Goal: Task Accomplishment & Management: Use online tool/utility

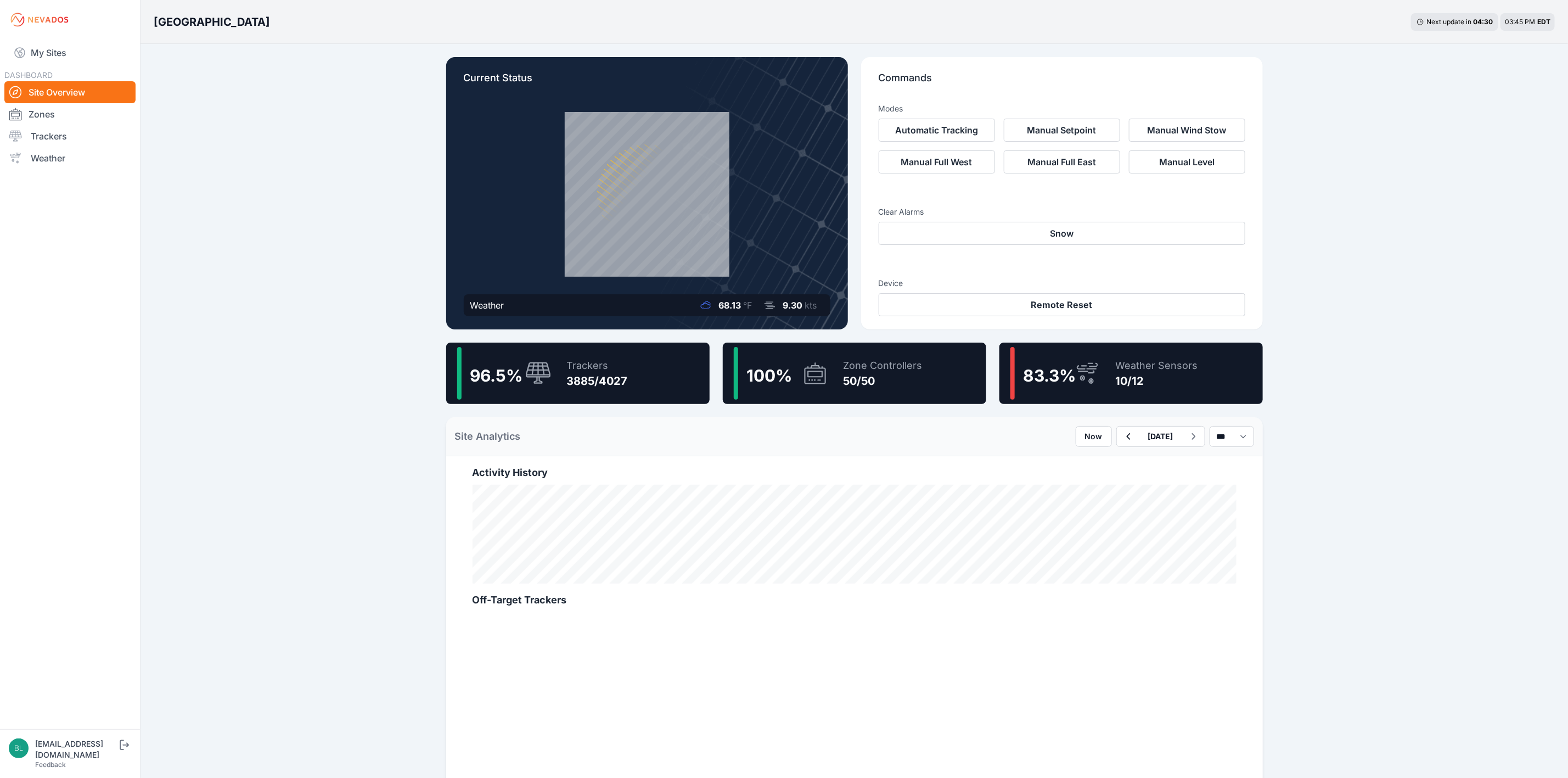
drag, startPoint x: 499, startPoint y: 369, endPoint x: 710, endPoint y: 372, distance: 211.0
click at [499, 369] on span "96.5 %" at bounding box center [496, 376] width 53 height 20
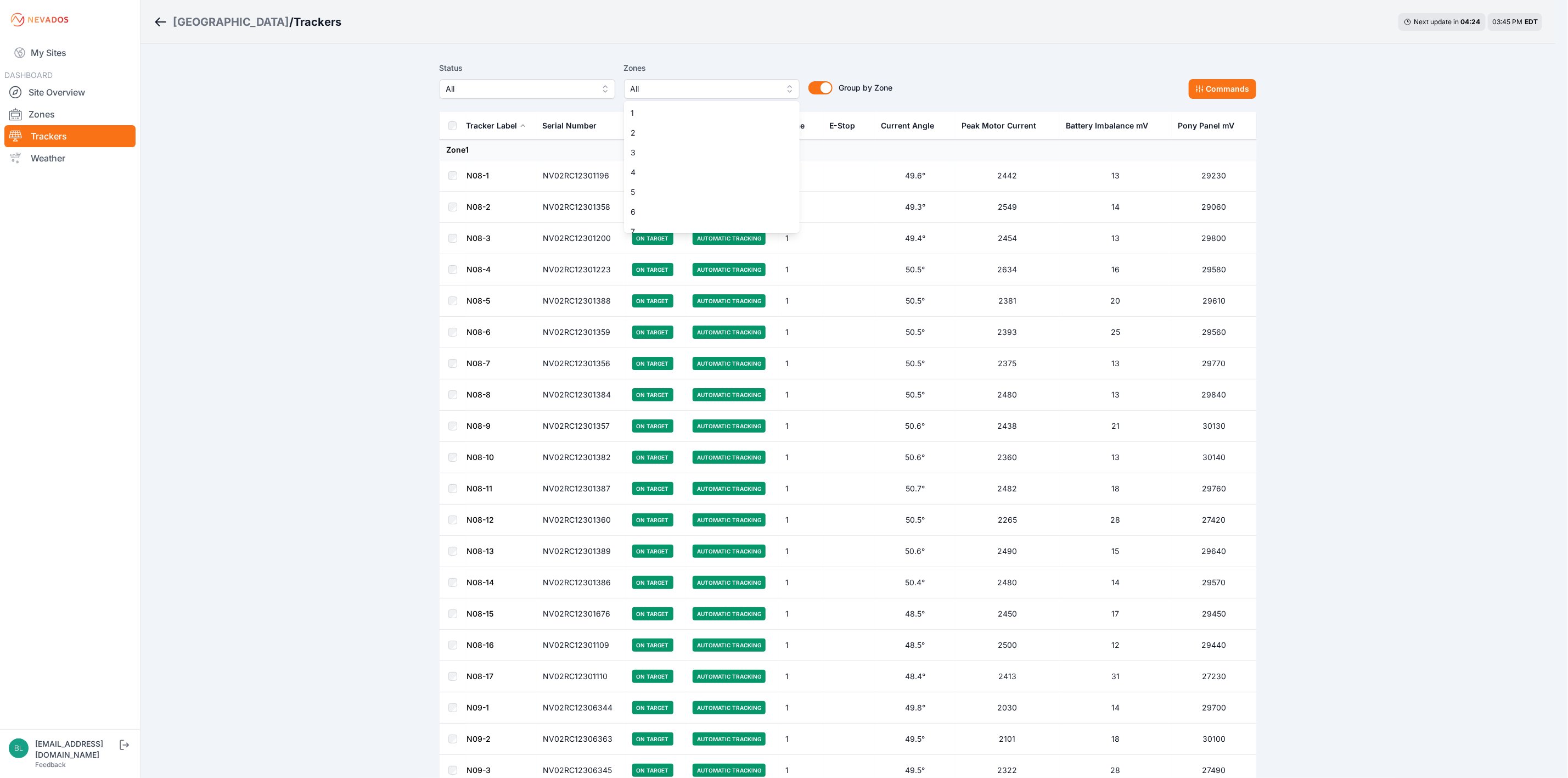
click at [641, 84] on span "All" at bounding box center [705, 88] width 147 height 13
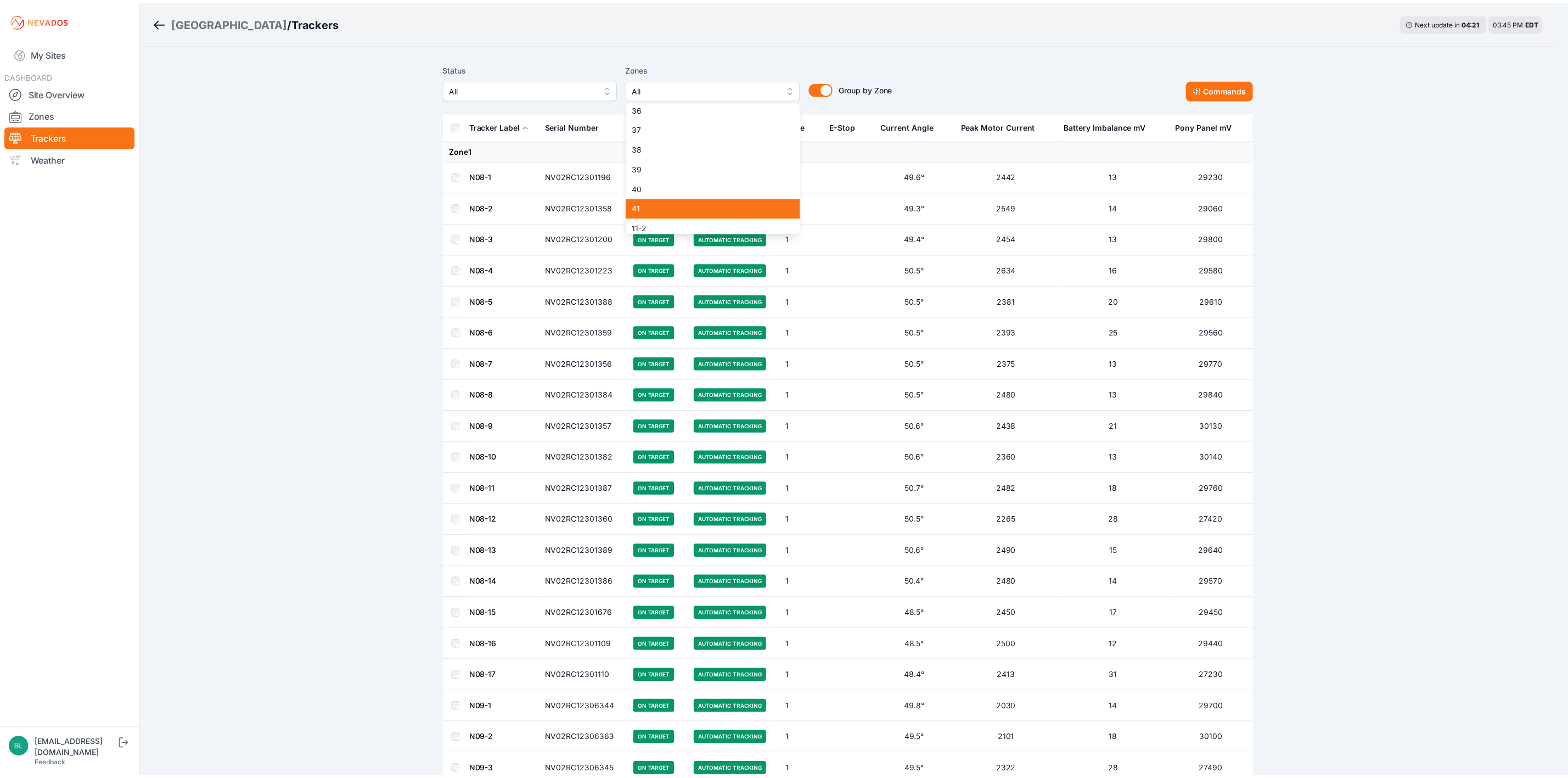
scroll to position [695, 0]
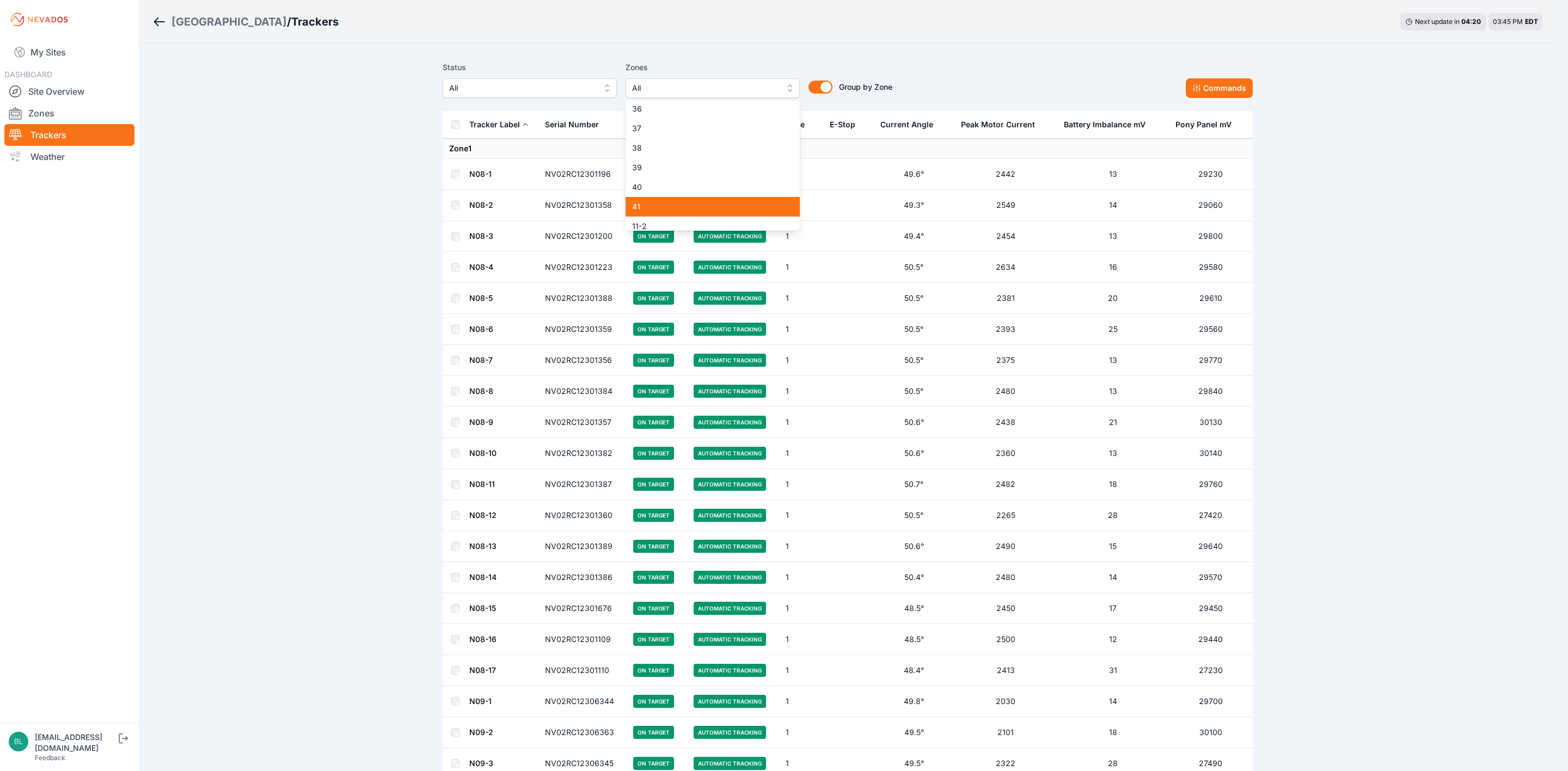
click at [665, 211] on span "41" at bounding box center [705, 207] width 148 height 11
click at [1000, 78] on div "Status All Zones 41 1 2 3 4 5 6 7 8 9 10 11 12 13 14 15 16 17 18 19 20 21 22 23…" at bounding box center [847, 79] width 810 height 37
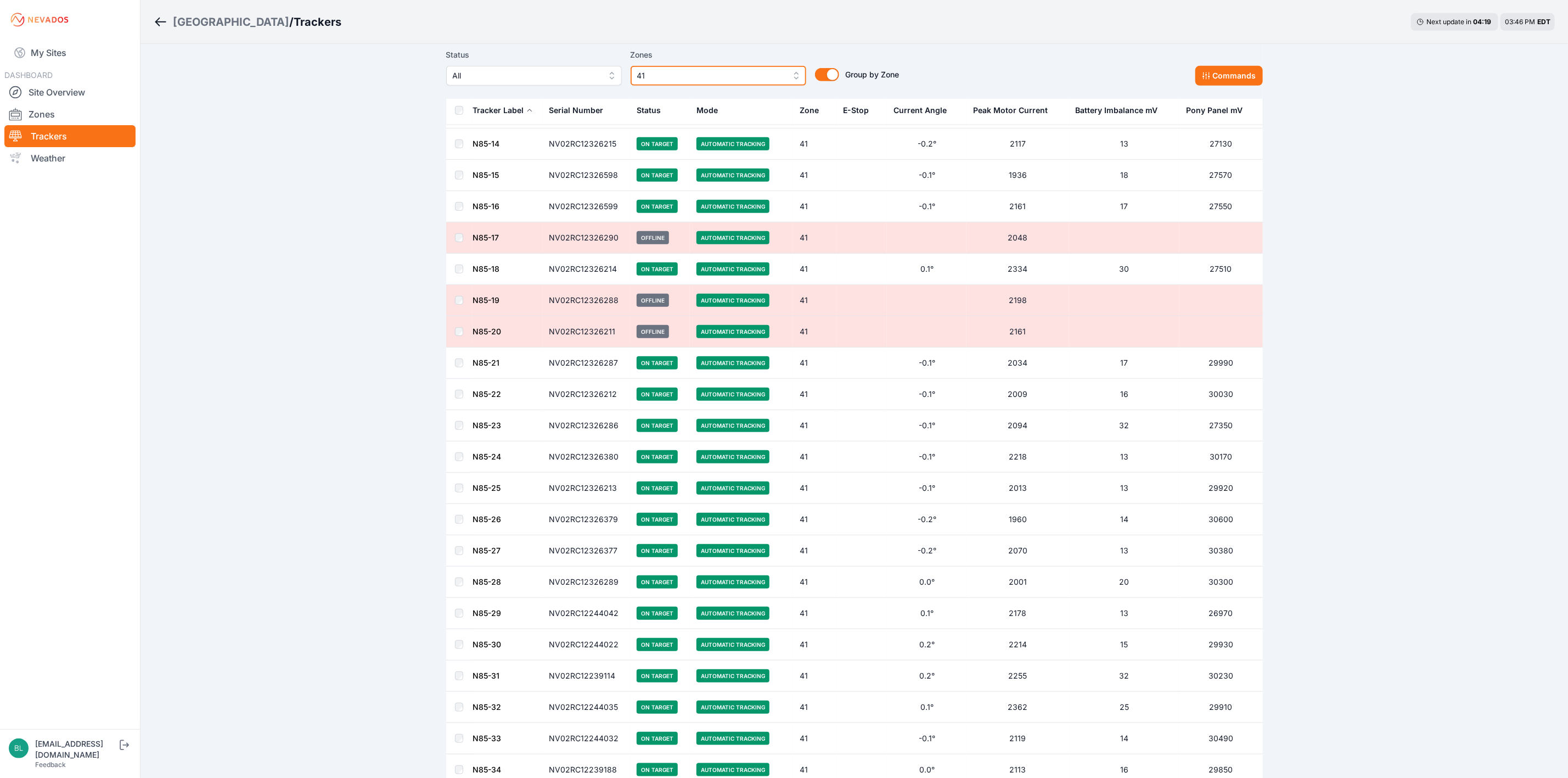
scroll to position [330, 0]
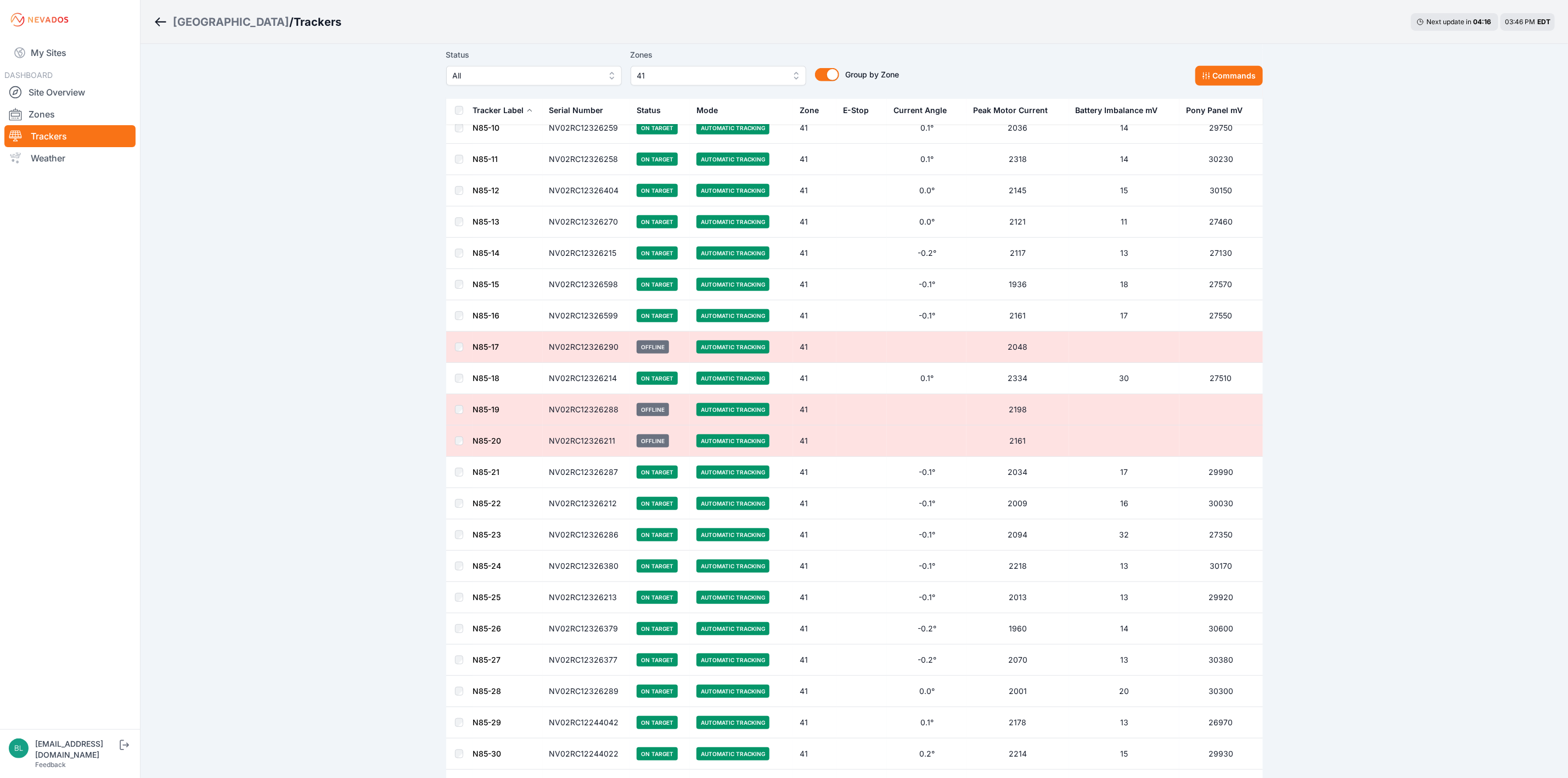
click at [465, 417] on td at bounding box center [459, 410] width 26 height 31
click at [458, 420] on td at bounding box center [459, 410] width 26 height 31
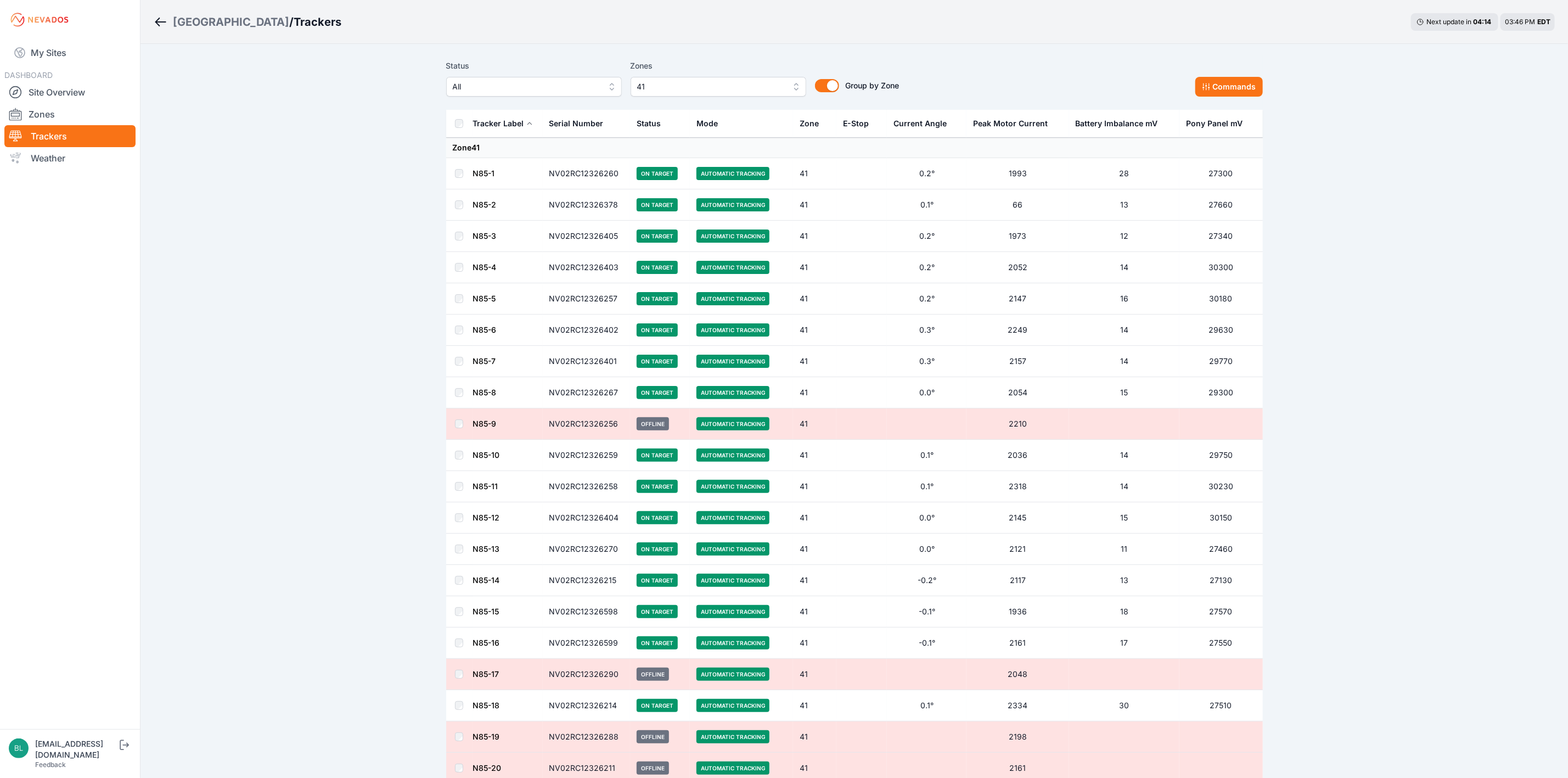
scroll to position [0, 0]
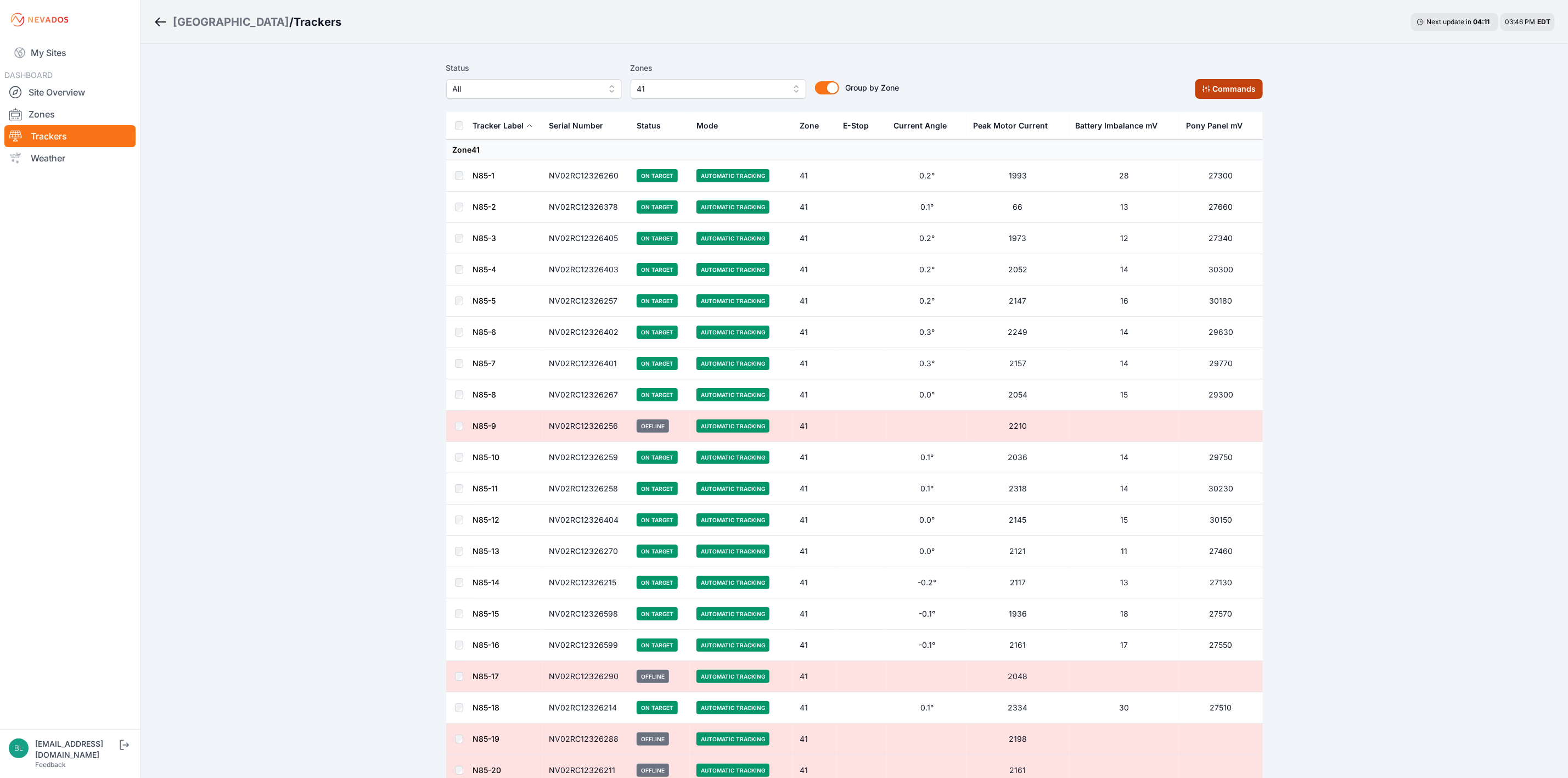
click at [1045, 91] on button "Commands" at bounding box center [1229, 89] width 68 height 20
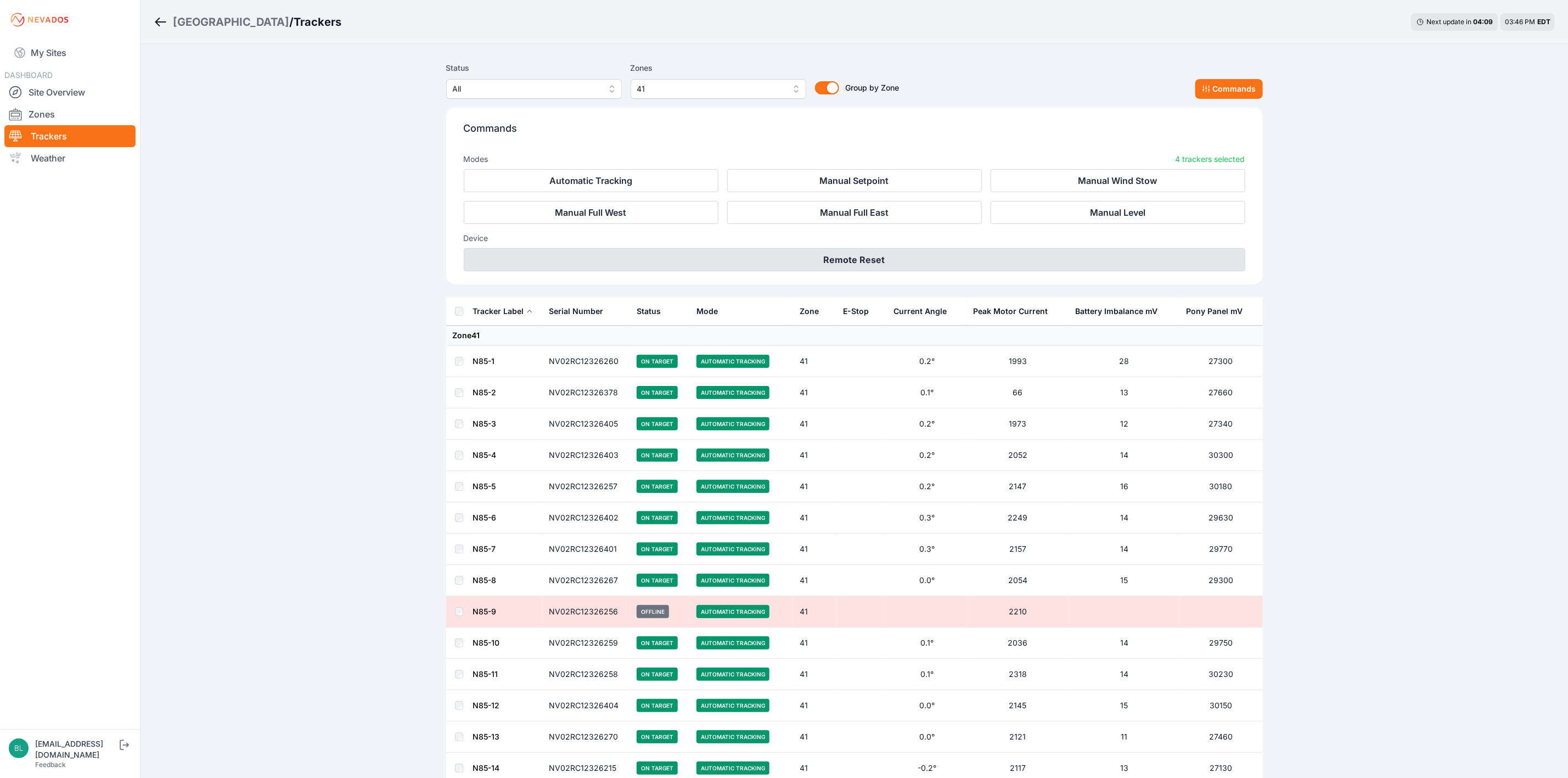
click at [902, 259] on button "Remote Reset" at bounding box center [855, 260] width 782 height 23
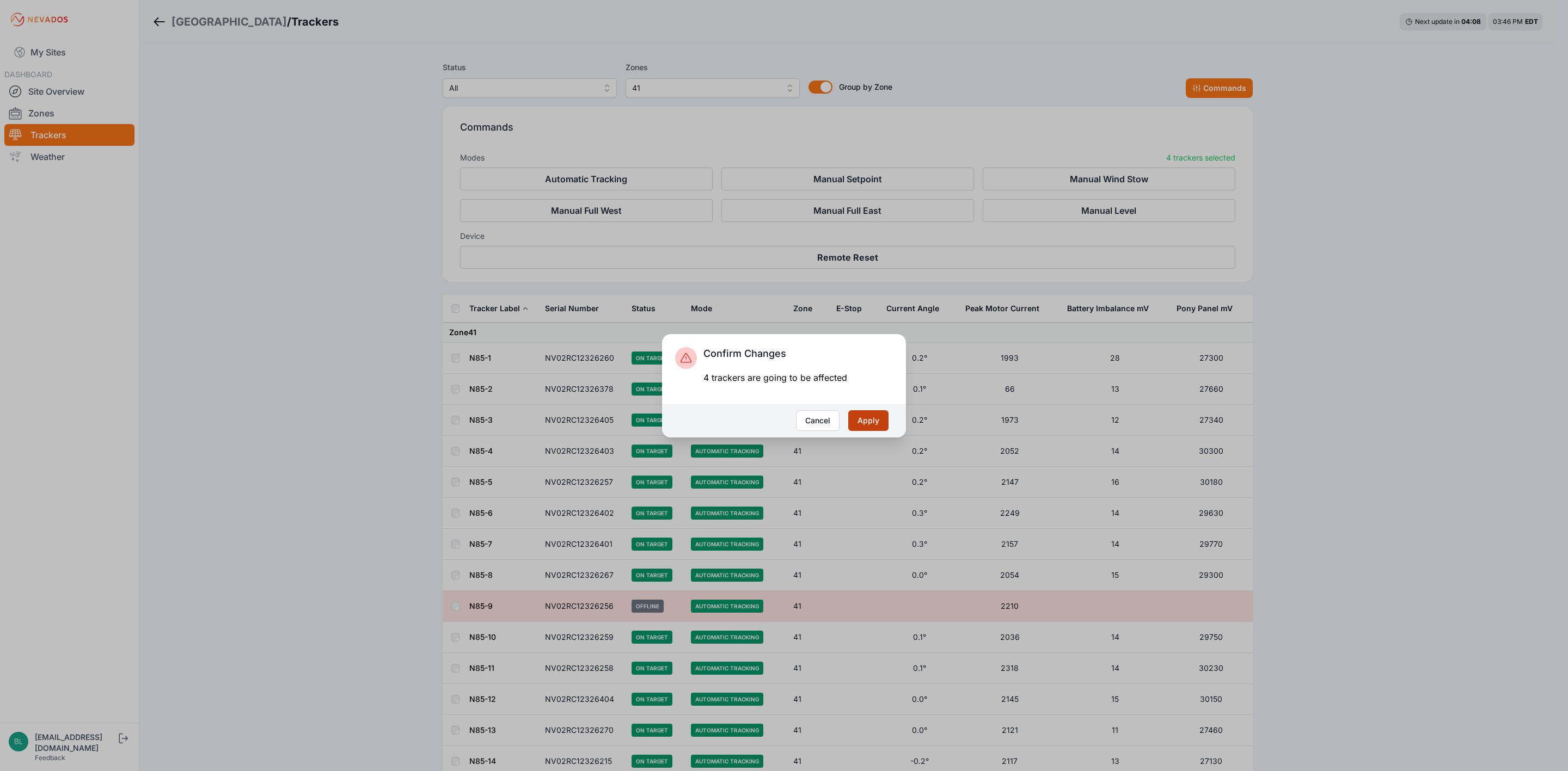
click at [877, 415] on button "Apply" at bounding box center [868, 420] width 40 height 21
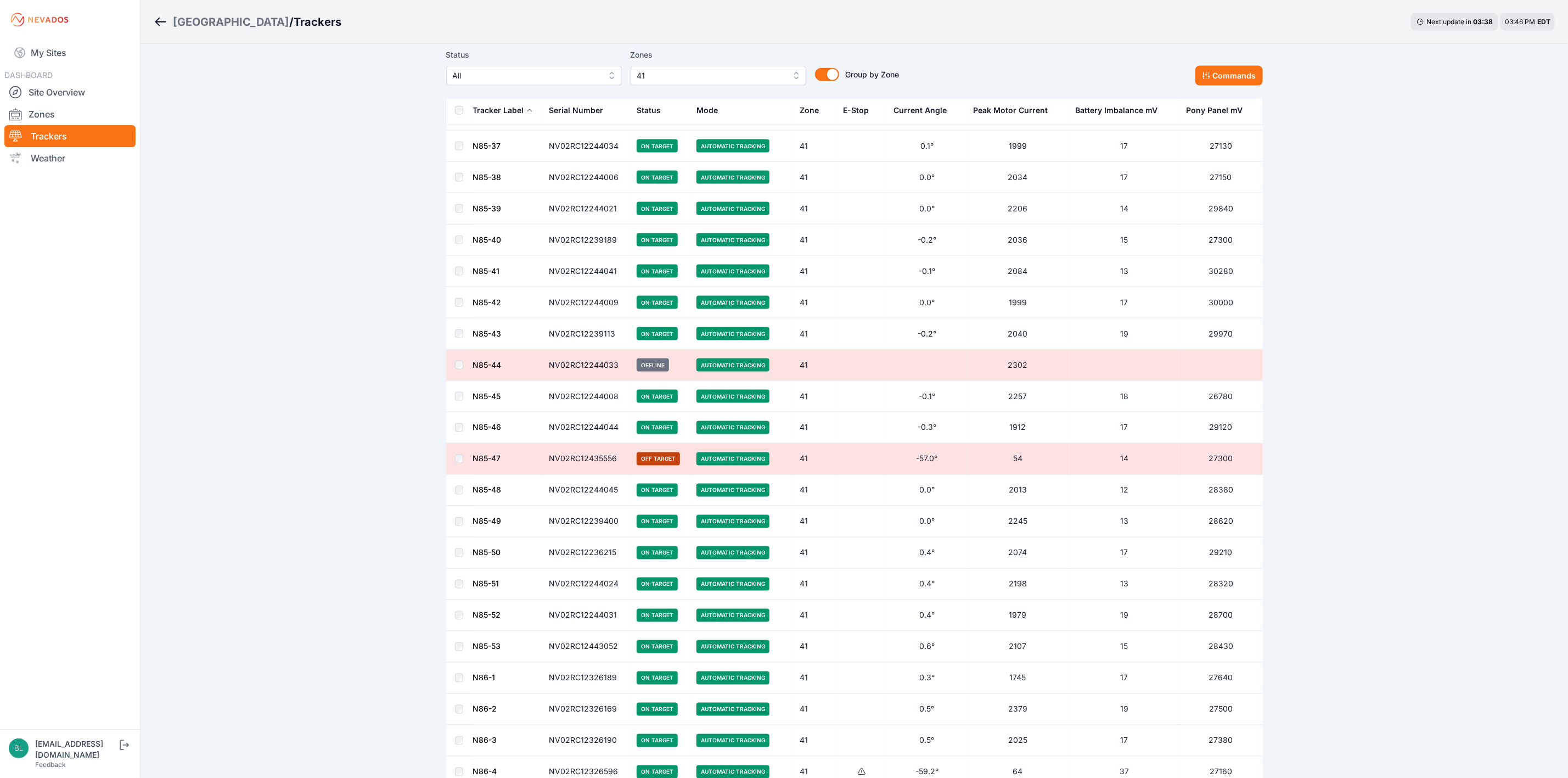
scroll to position [1235, 0]
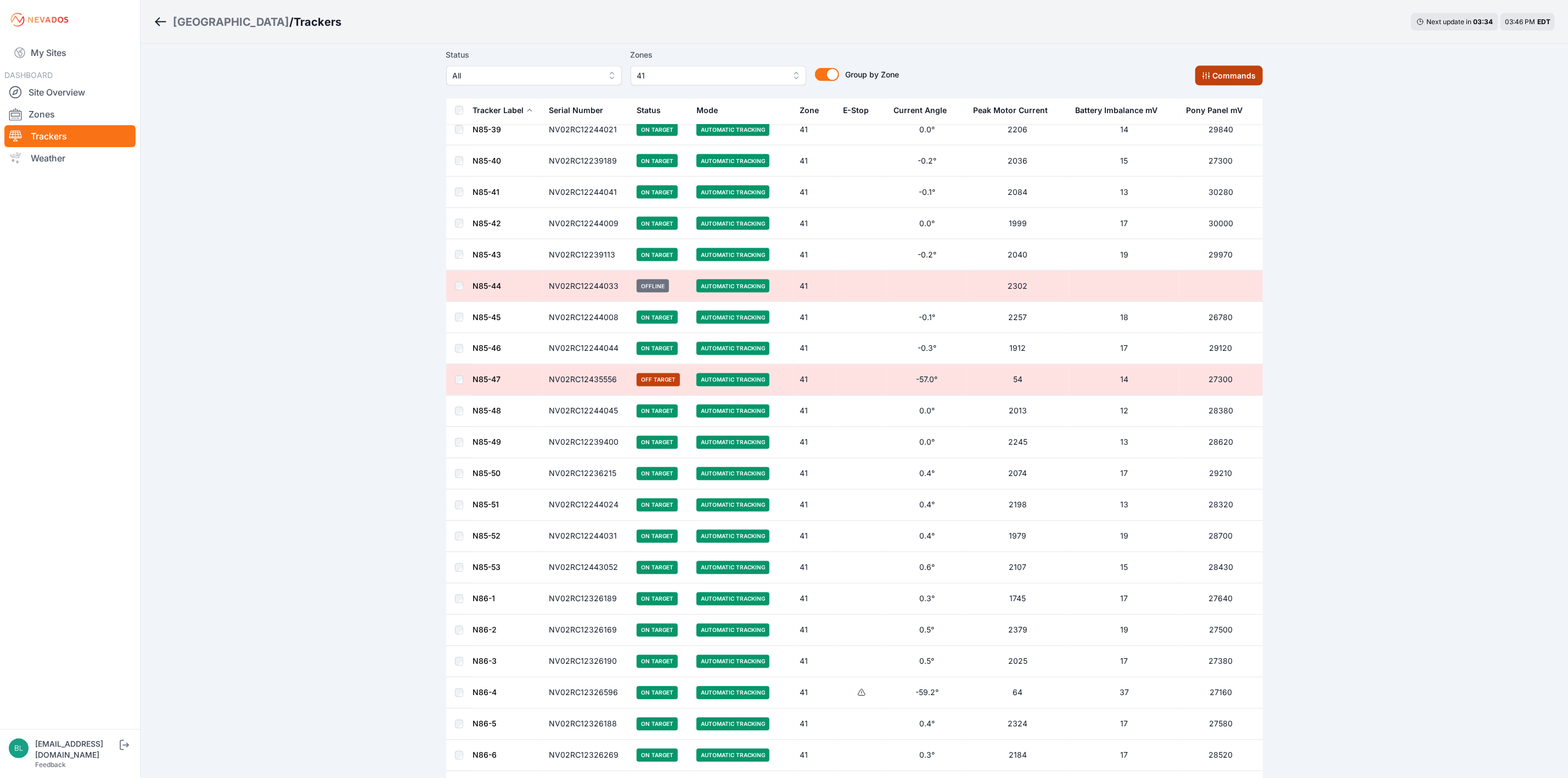
click at [1219, 71] on button "Commands" at bounding box center [1229, 76] width 68 height 20
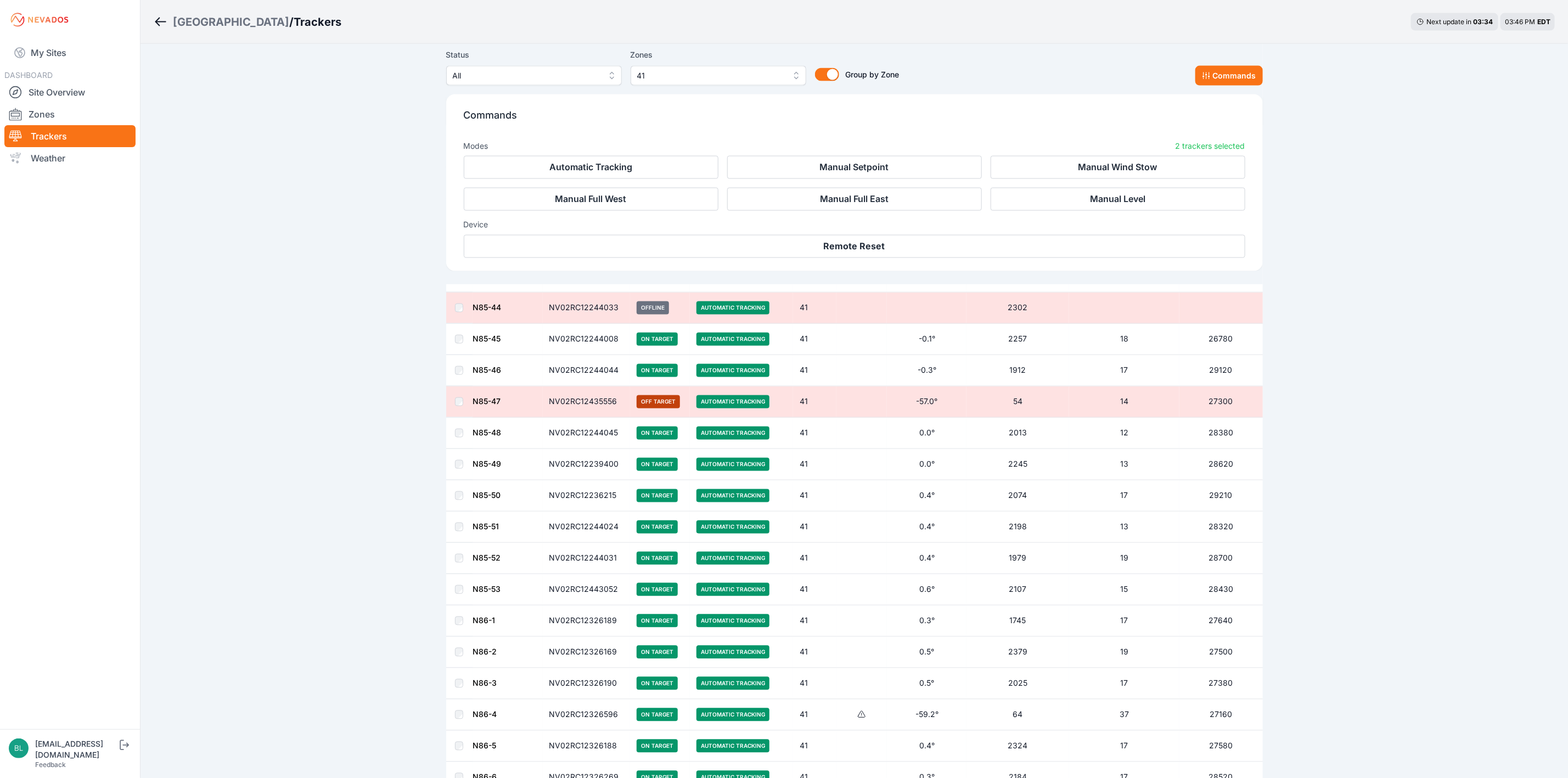
scroll to position [1423, 0]
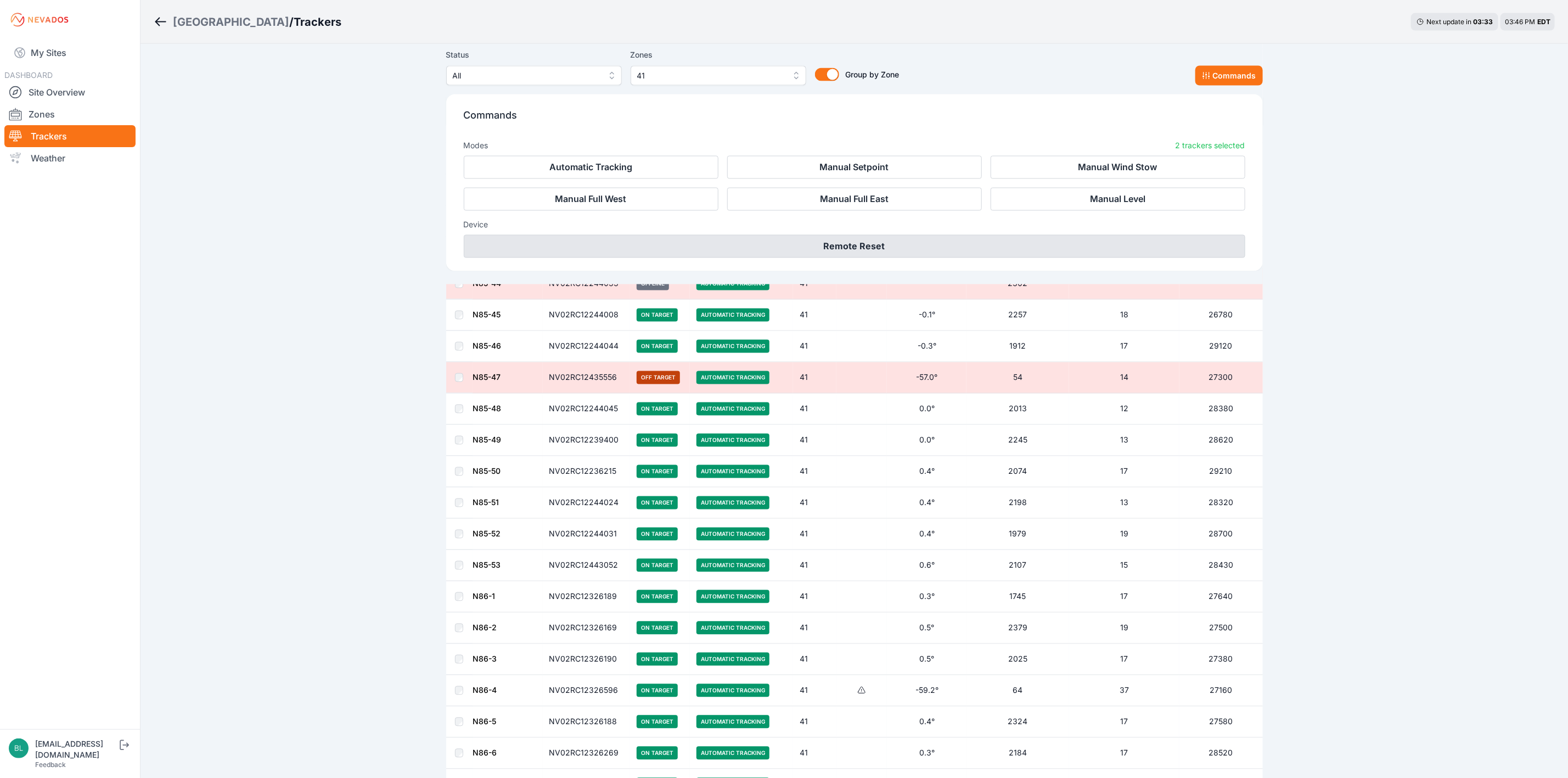
click at [876, 246] on button "Remote Reset" at bounding box center [855, 247] width 782 height 23
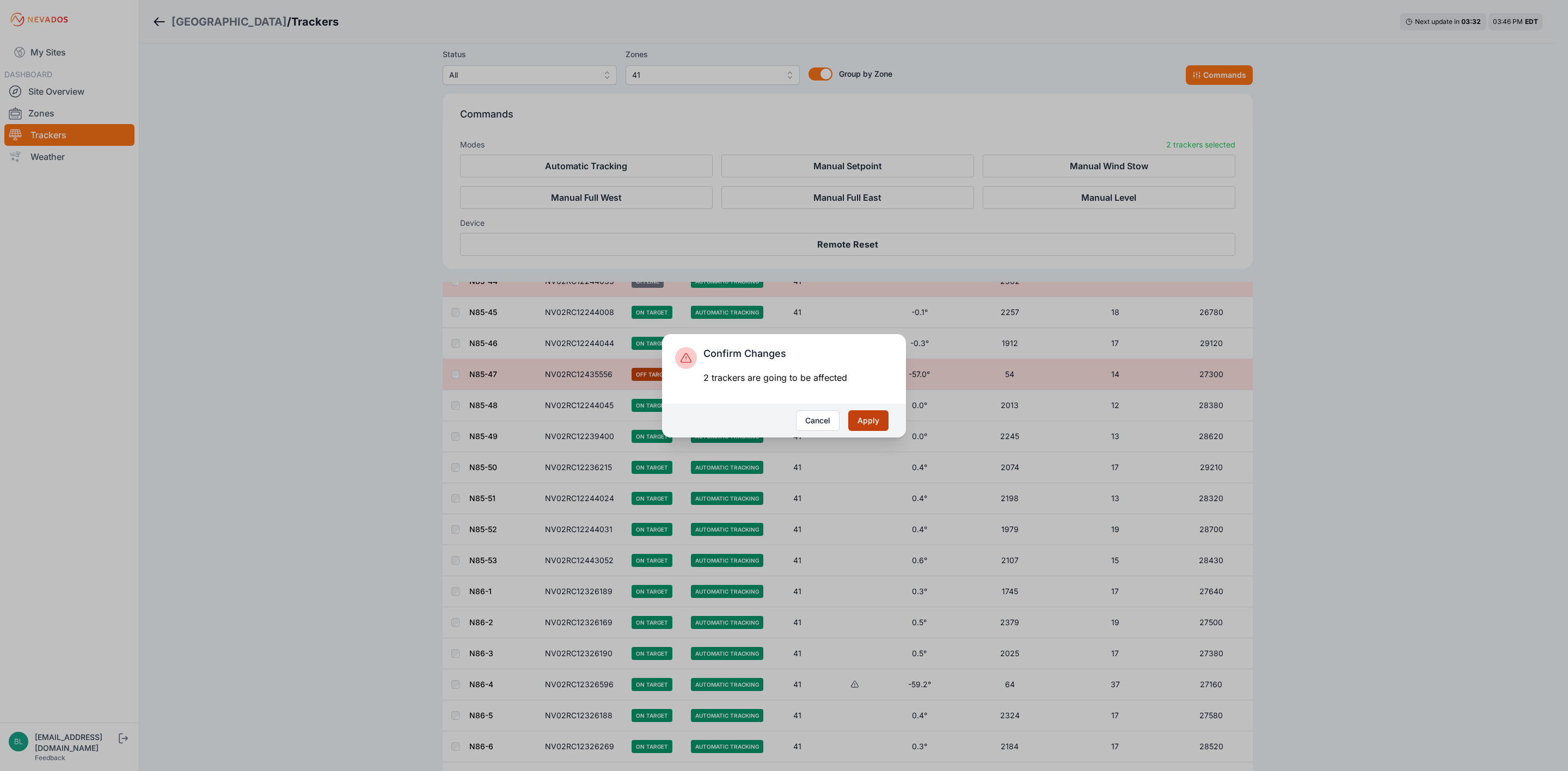
click at [884, 414] on button "Apply" at bounding box center [868, 420] width 40 height 21
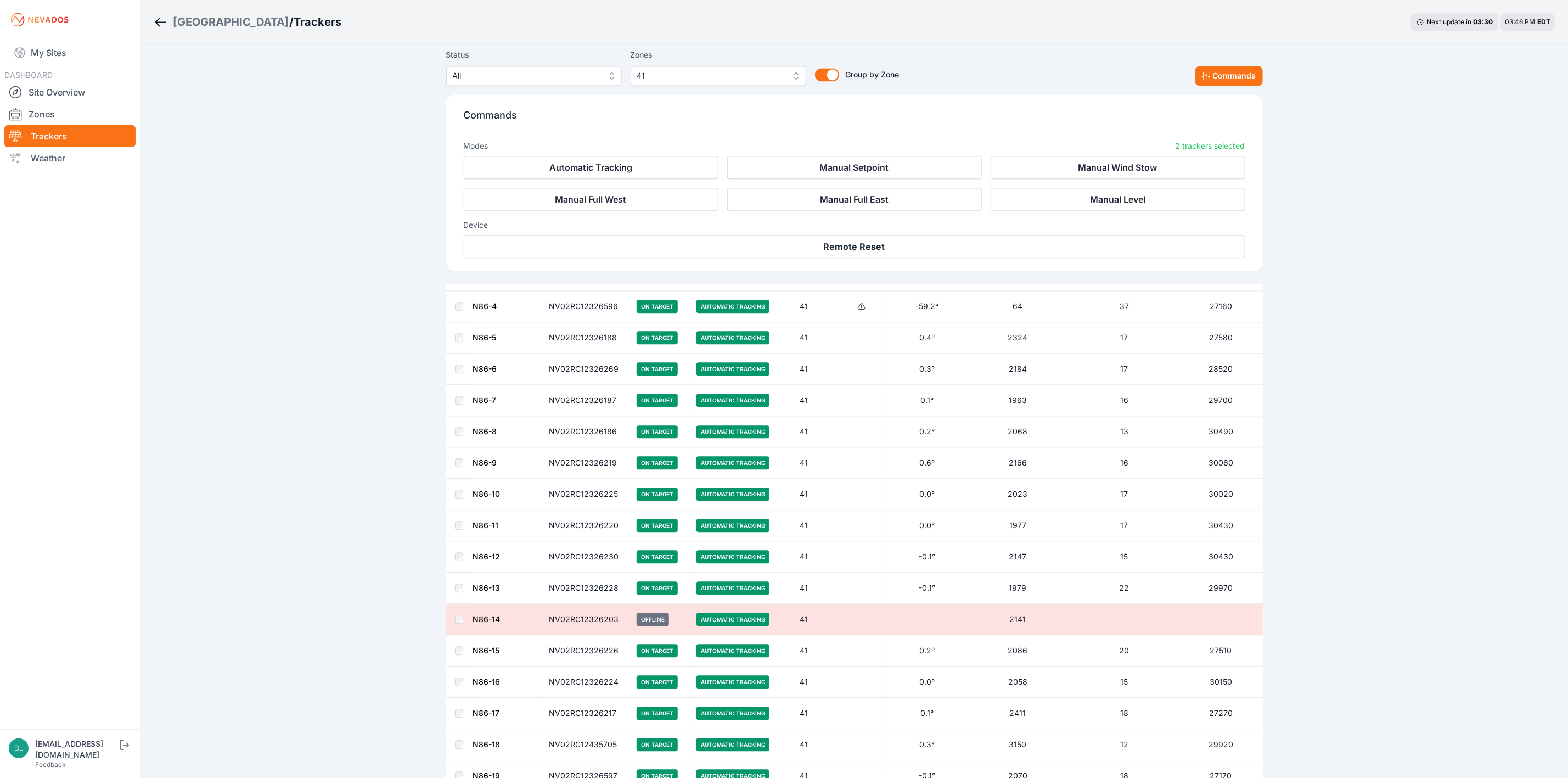
scroll to position [2000, 0]
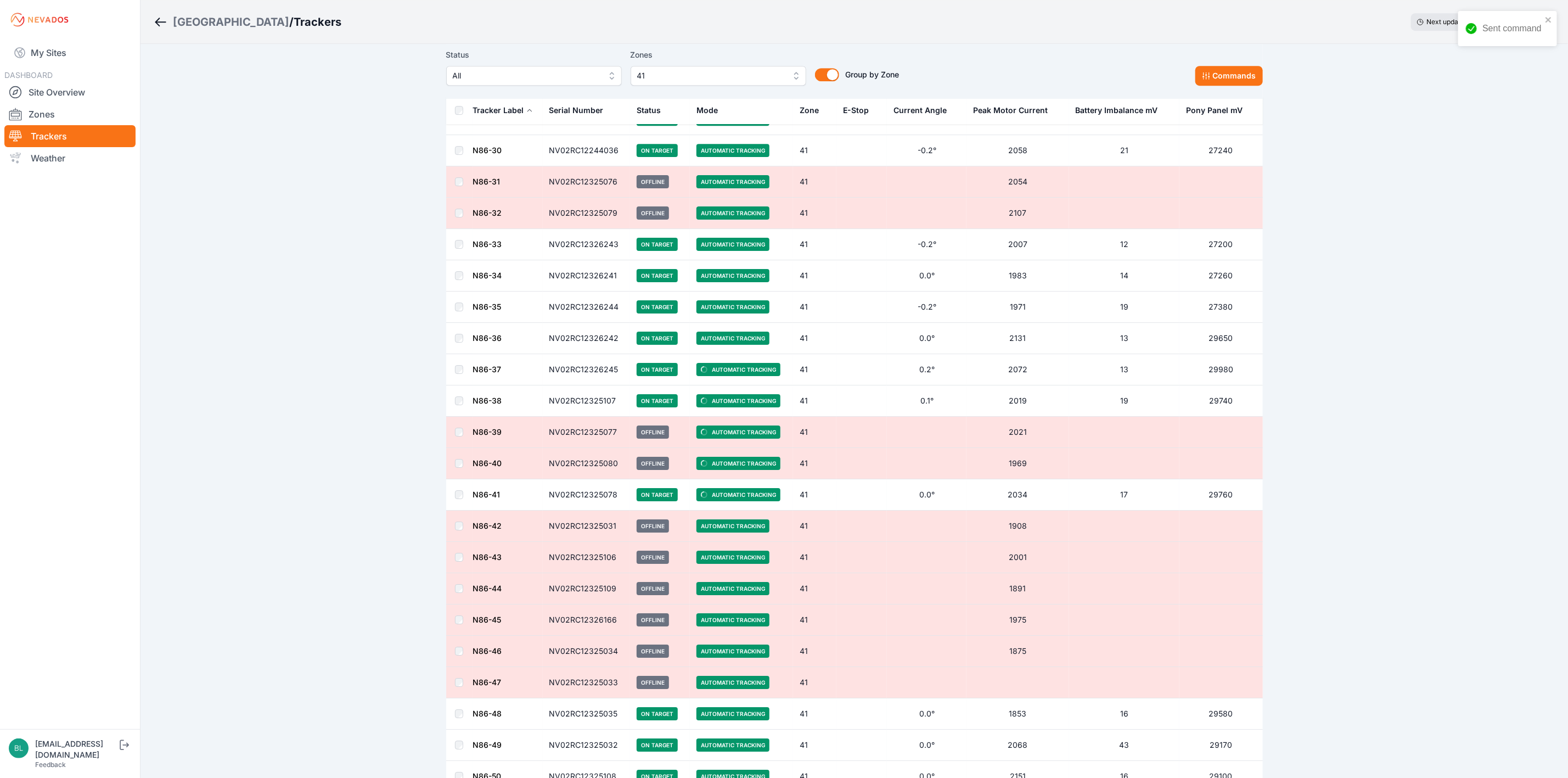
scroll to position [2776, 0]
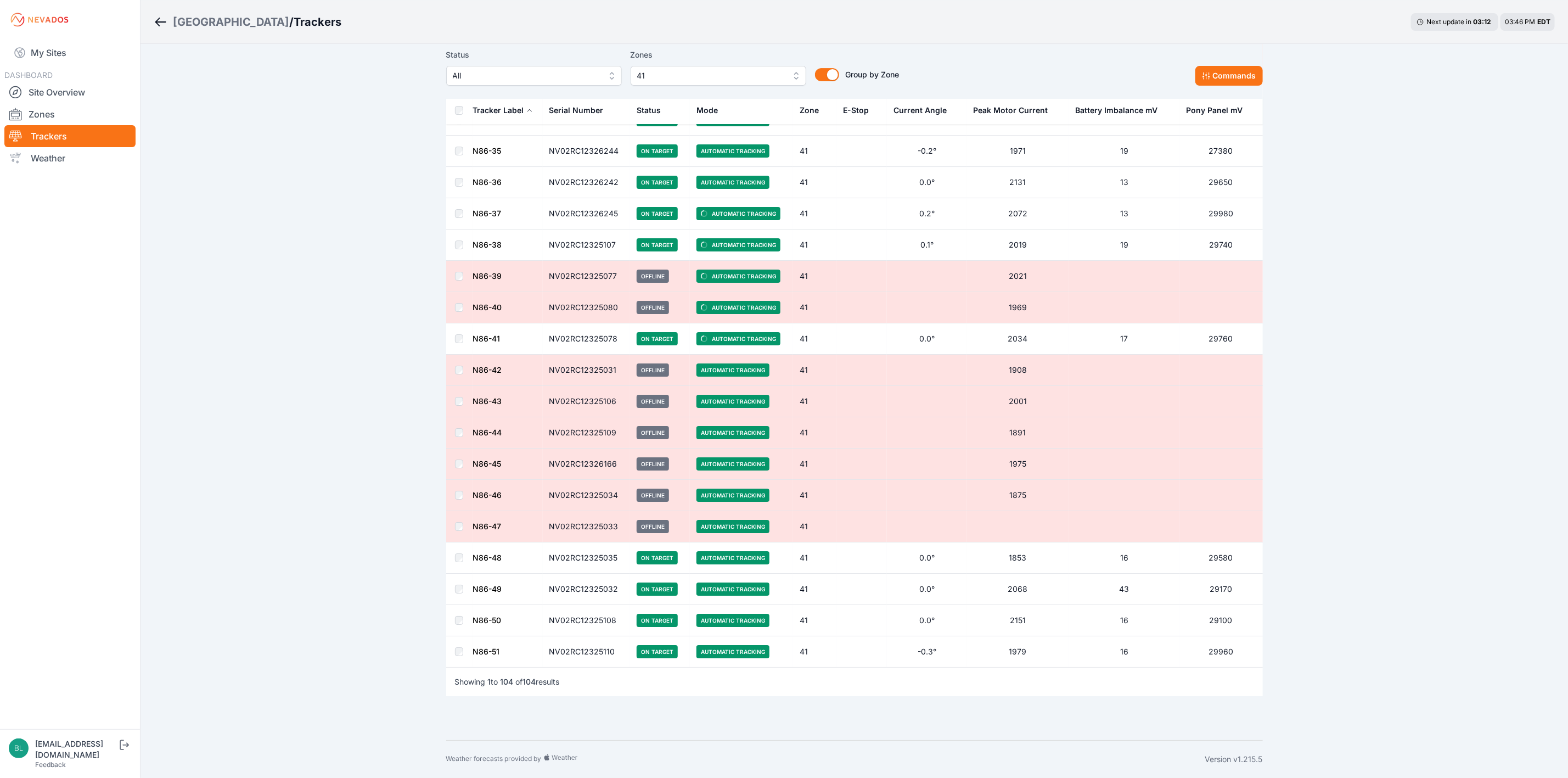
click at [1230, 74] on button "Commands" at bounding box center [1229, 76] width 68 height 20
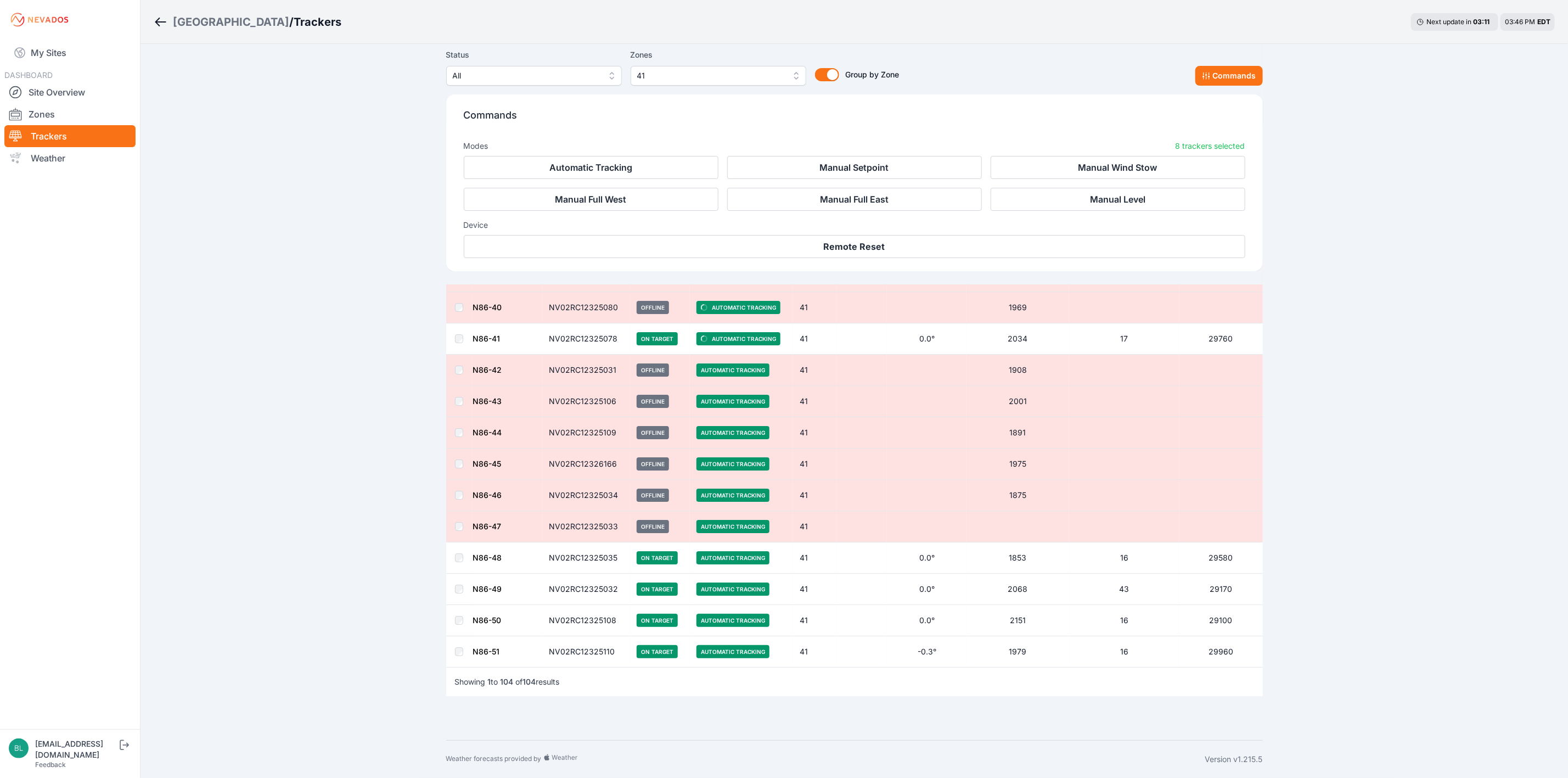
scroll to position [2963, 0]
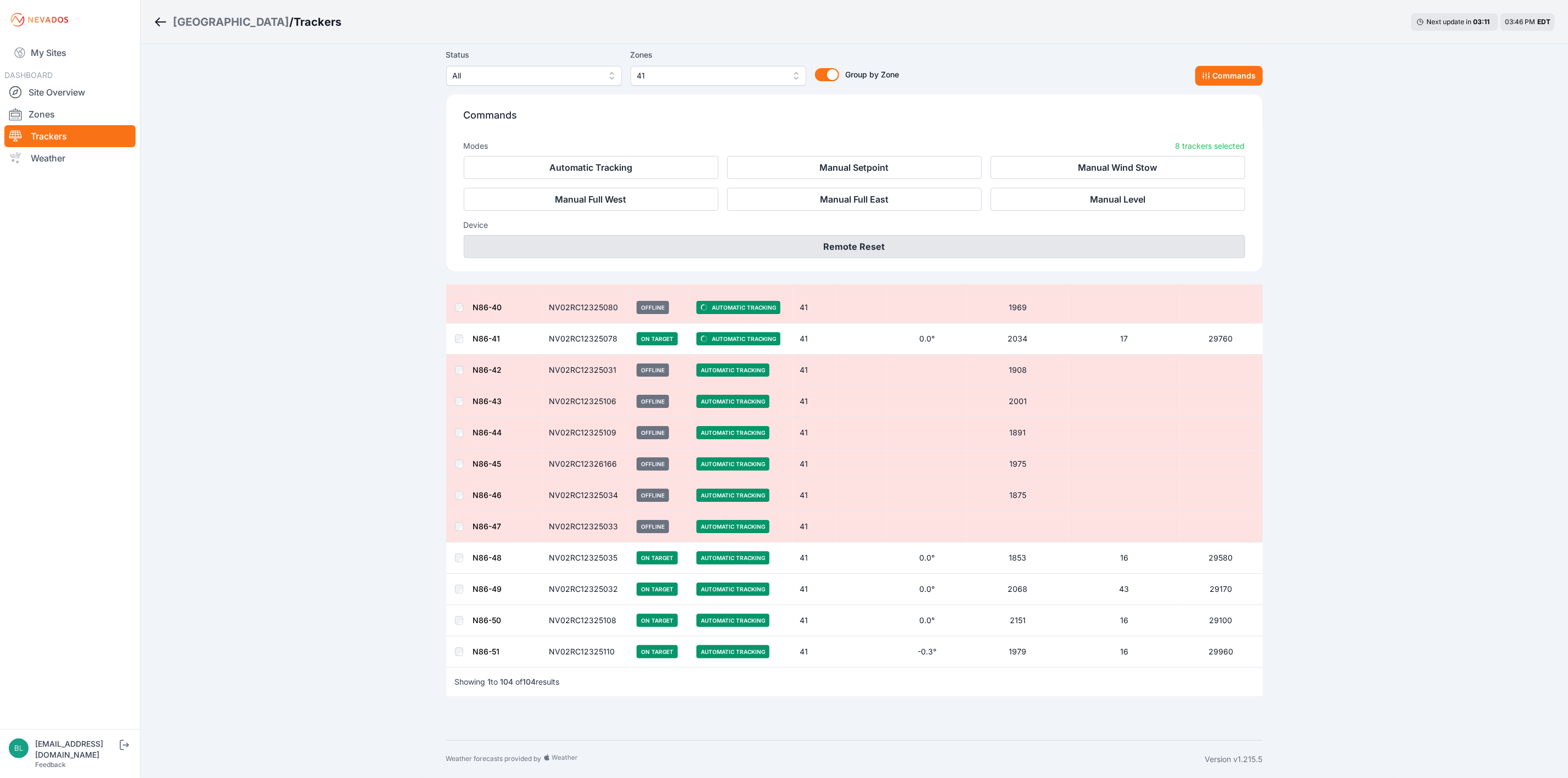
click at [932, 249] on button "Remote Reset" at bounding box center [855, 247] width 782 height 23
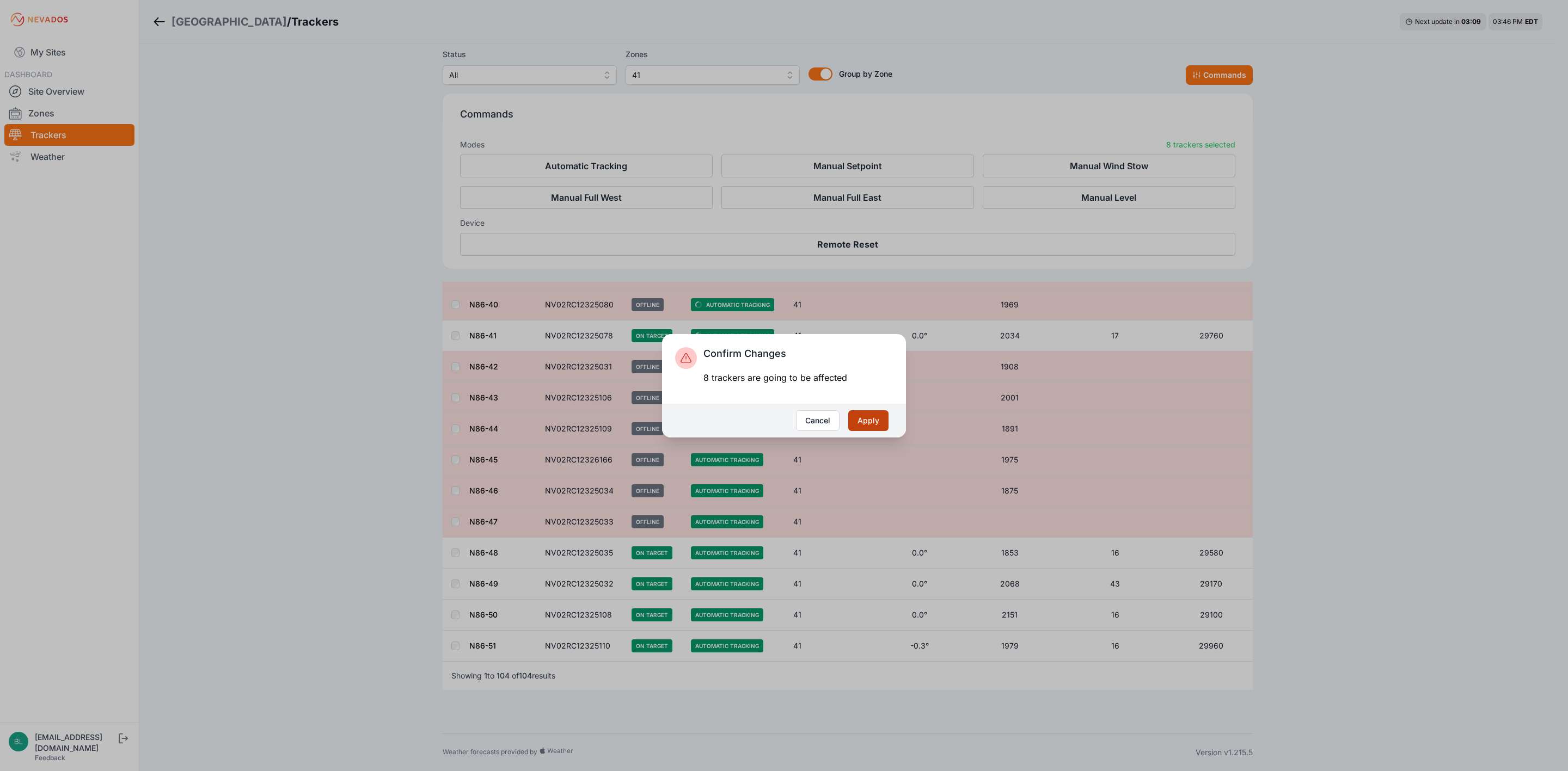
click at [869, 423] on button "Apply" at bounding box center [868, 420] width 40 height 21
